Goal: Task Accomplishment & Management: Manage account settings

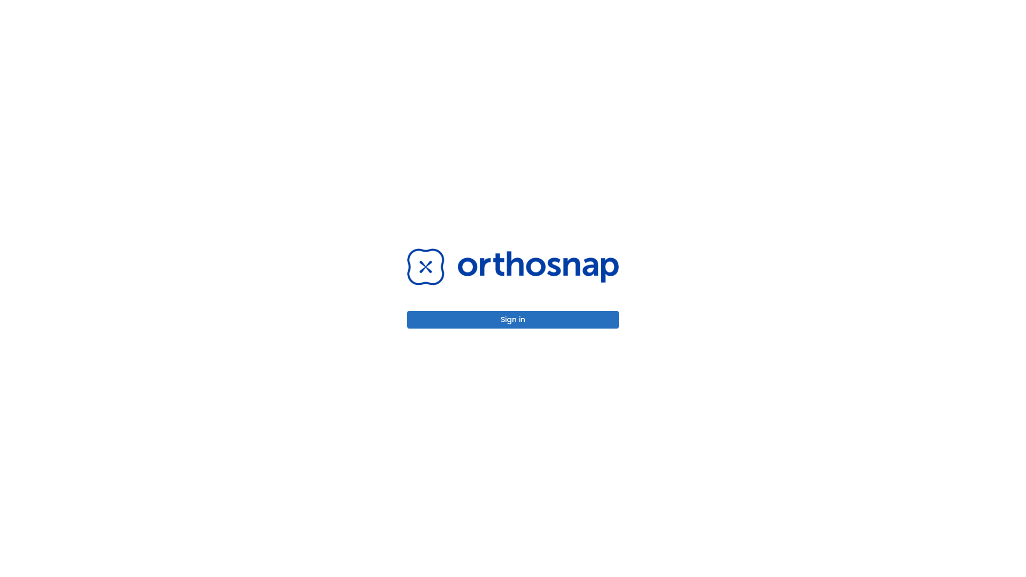
click at [513, 320] on button "Sign in" at bounding box center [513, 320] width 212 height 18
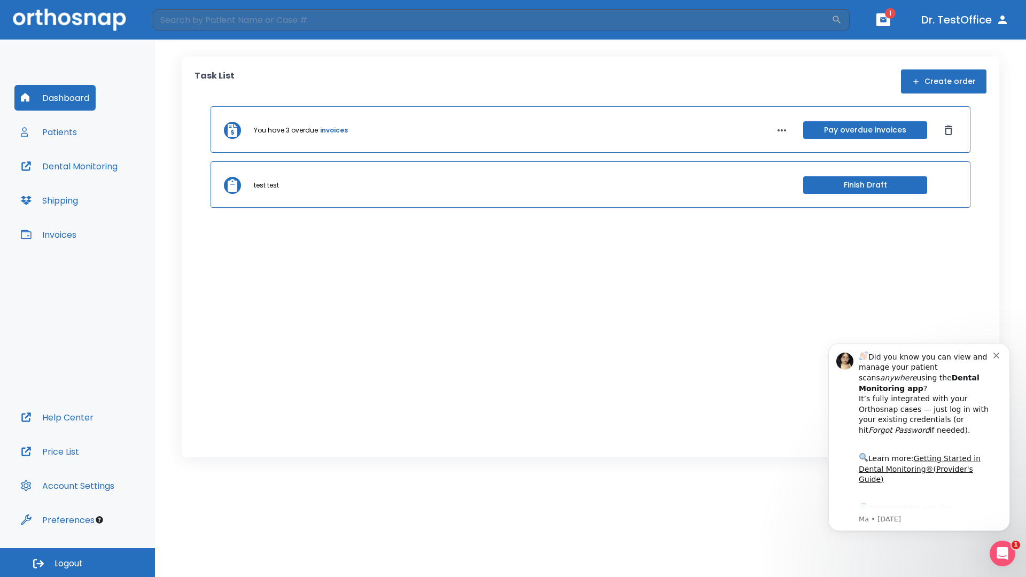
click at [78, 563] on span "Logout" at bounding box center [69, 564] width 28 height 12
